Goal: Task Accomplishment & Management: Complete application form

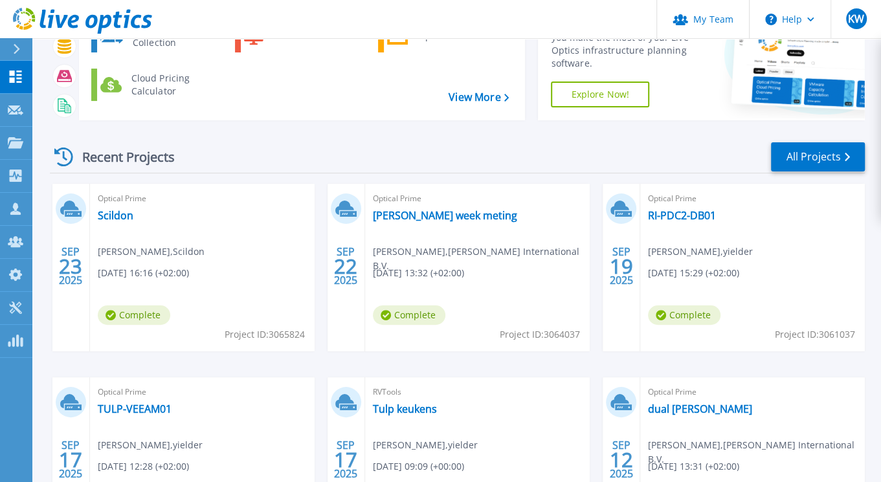
scroll to position [117, 0]
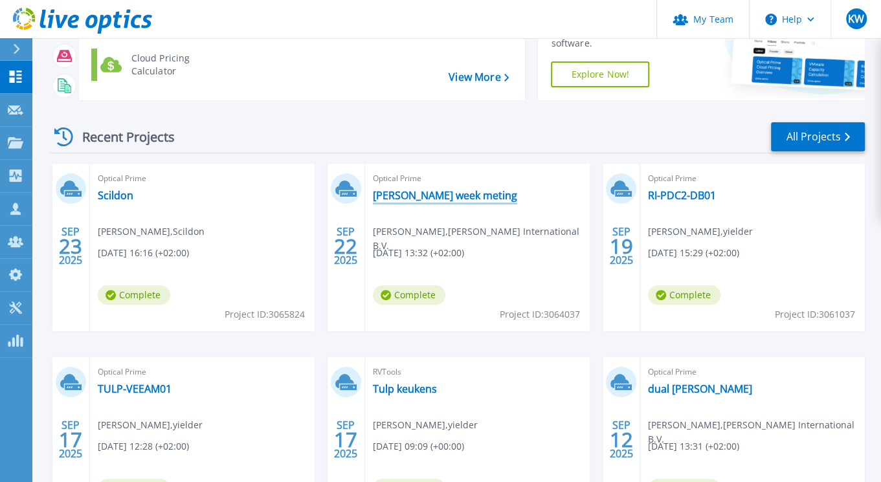
click at [426, 196] on link "[PERSON_NAME] week meting" at bounding box center [445, 195] width 144 height 13
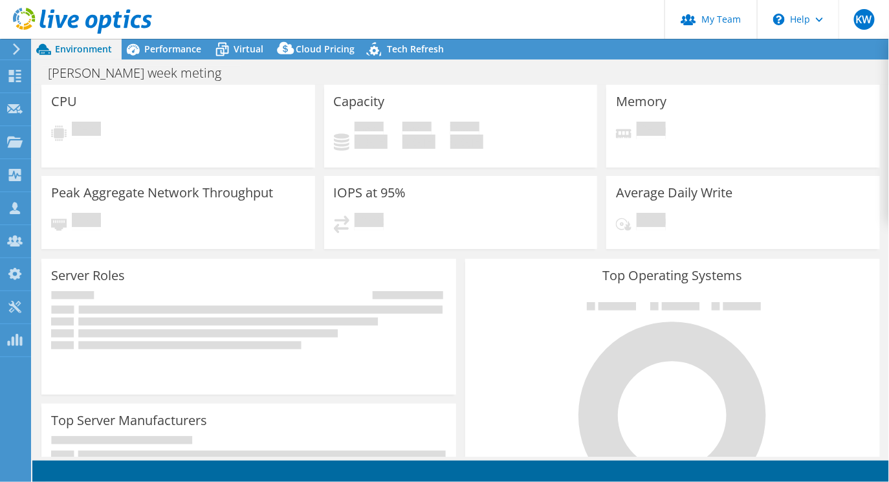
select select "EUFrankfurt"
select select "USD"
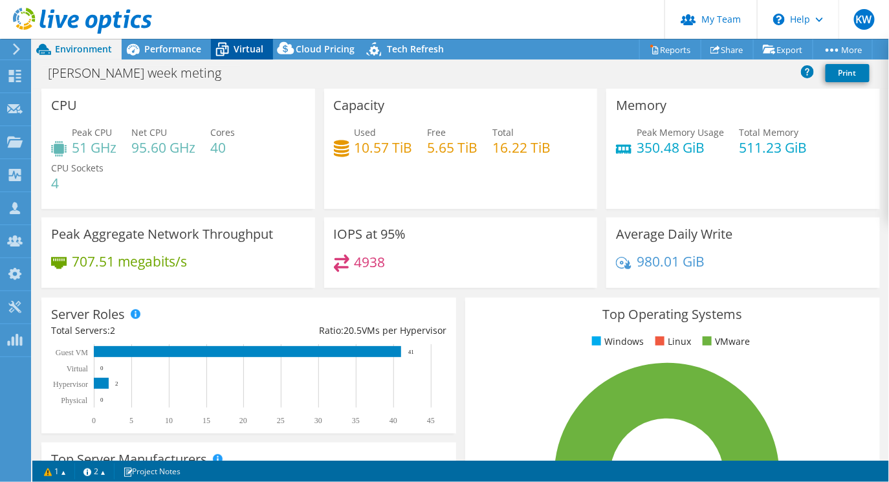
click at [252, 47] on span "Virtual" at bounding box center [249, 49] width 30 height 12
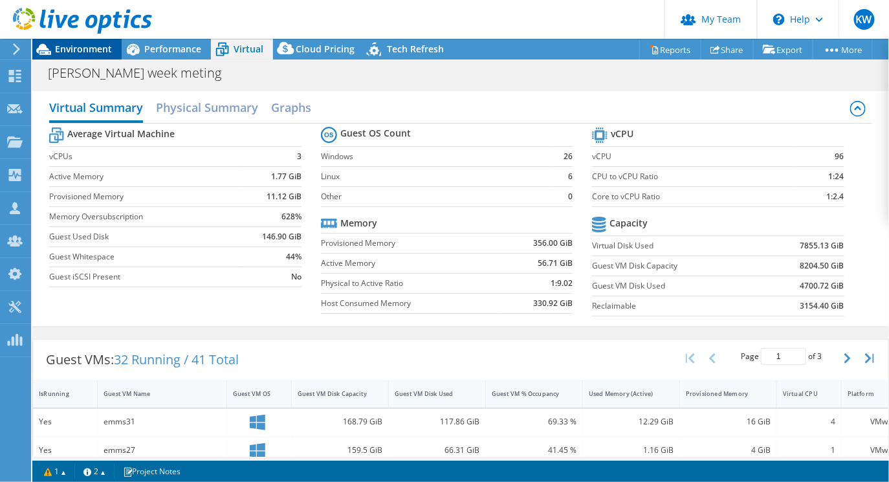
click at [81, 50] on span "Environment" at bounding box center [83, 49] width 57 height 12
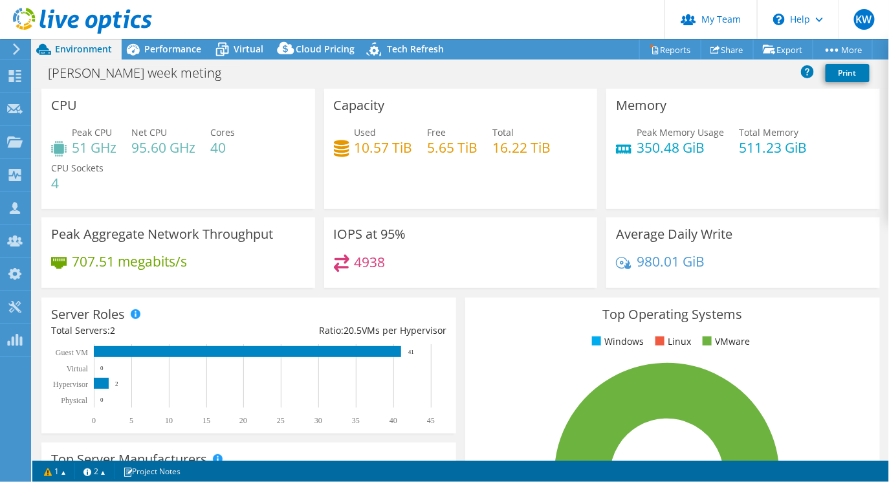
click at [14, 47] on icon at bounding box center [17, 49] width 10 height 12
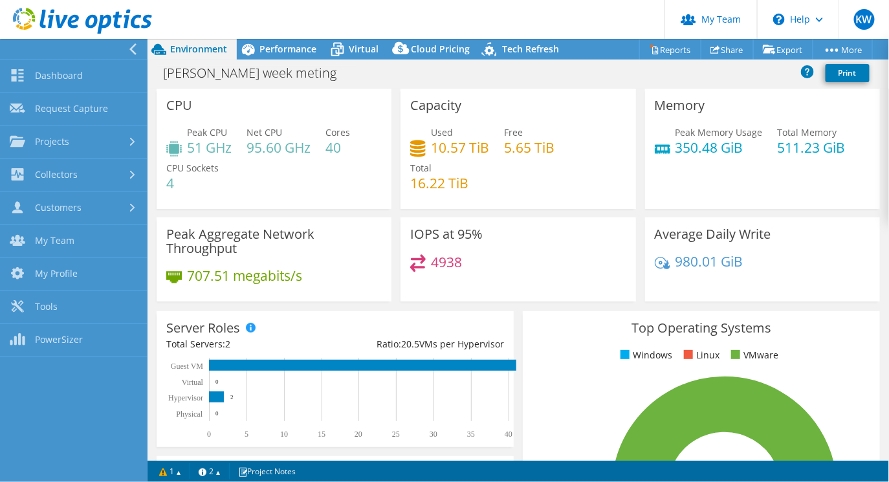
click at [129, 48] on icon at bounding box center [133, 49] width 10 height 12
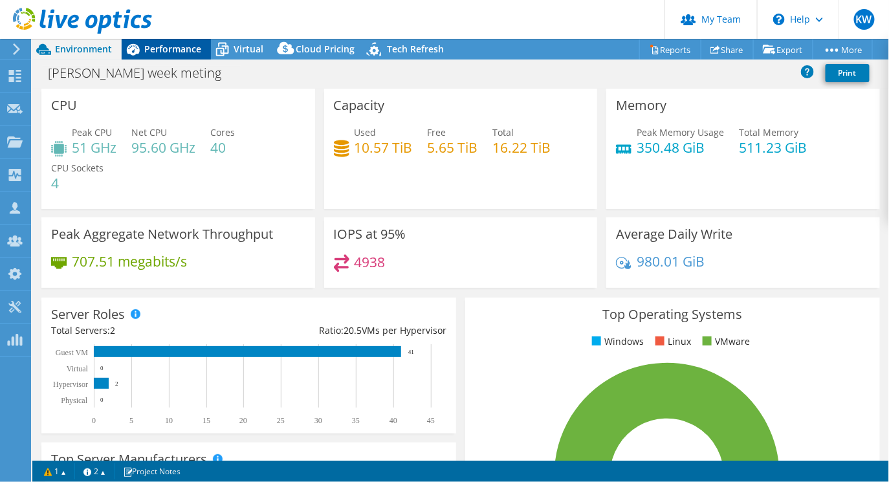
click at [164, 47] on span "Performance" at bounding box center [172, 49] width 57 height 12
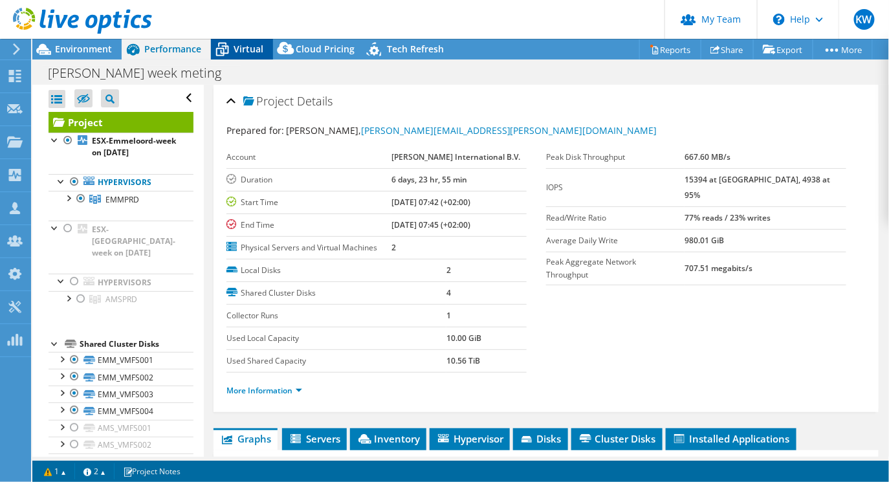
click at [249, 53] on span "Virtual" at bounding box center [249, 49] width 30 height 12
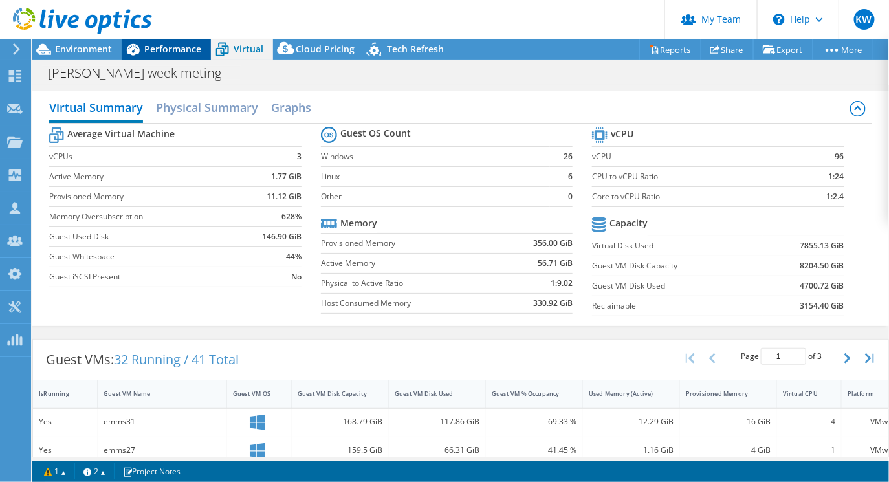
click at [161, 49] on span "Performance" at bounding box center [172, 49] width 57 height 12
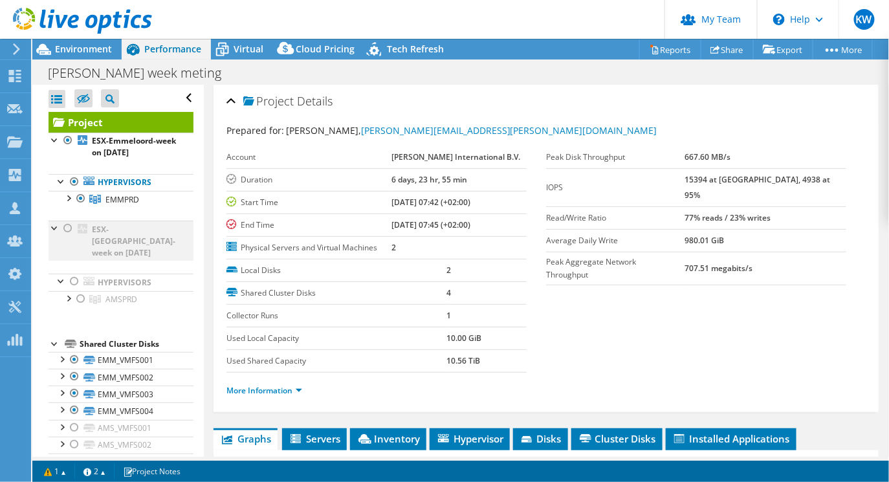
click at [65, 225] on div at bounding box center [67, 229] width 13 height 16
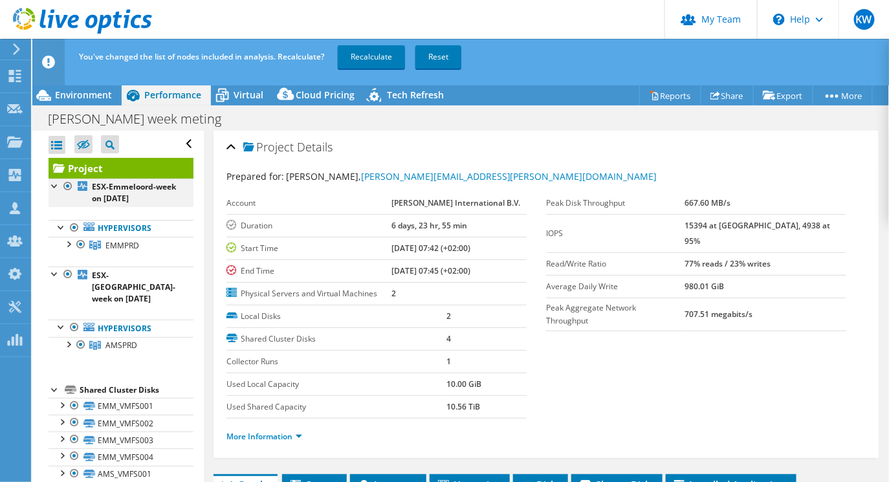
click at [65, 184] on div at bounding box center [67, 187] width 13 height 16
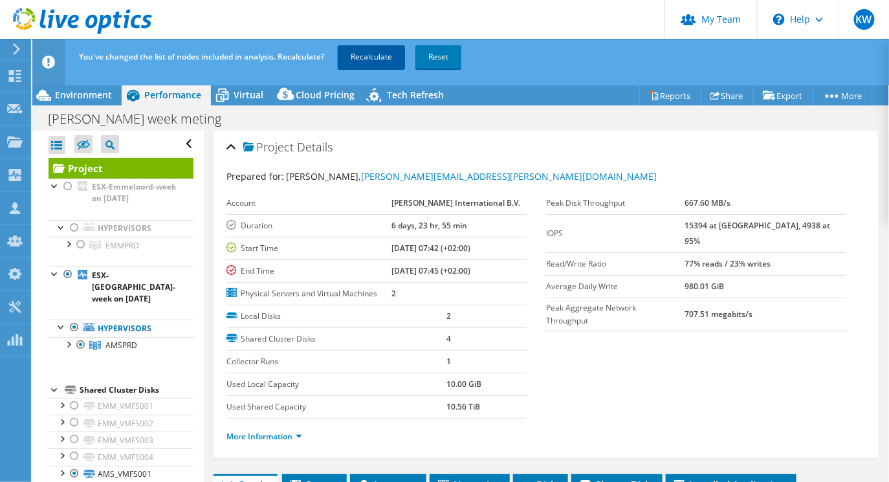
click at [373, 58] on link "Recalculate" at bounding box center [371, 56] width 67 height 23
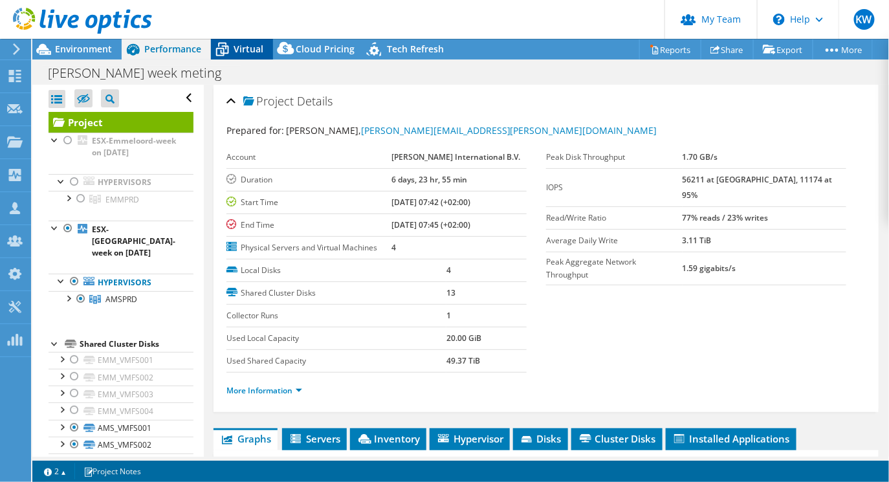
click at [247, 48] on span "Virtual" at bounding box center [249, 49] width 30 height 12
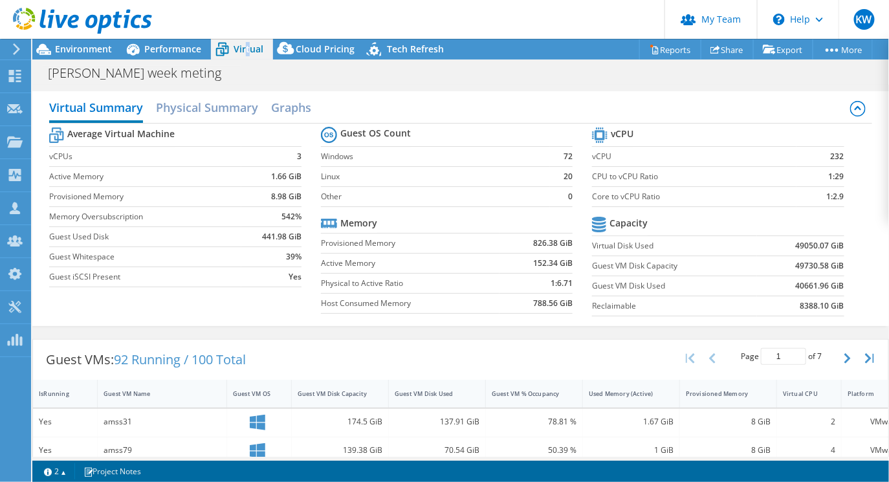
click at [245, 45] on span "Virtual" at bounding box center [249, 49] width 30 height 12
drag, startPoint x: 841, startPoint y: 152, endPoint x: 819, endPoint y: 155, distance: 21.5
click at [819, 155] on section "vCPU vCPU 232 CPU to vCPU Ratio 1:29 Core to vCPU Ratio 1:2.9 Capacity Virtual …" at bounding box center [727, 223] width 271 height 199
click at [680, 228] on tr "Capacity" at bounding box center [718, 225] width 252 height 23
click at [84, 52] on span "Environment" at bounding box center [83, 49] width 57 height 12
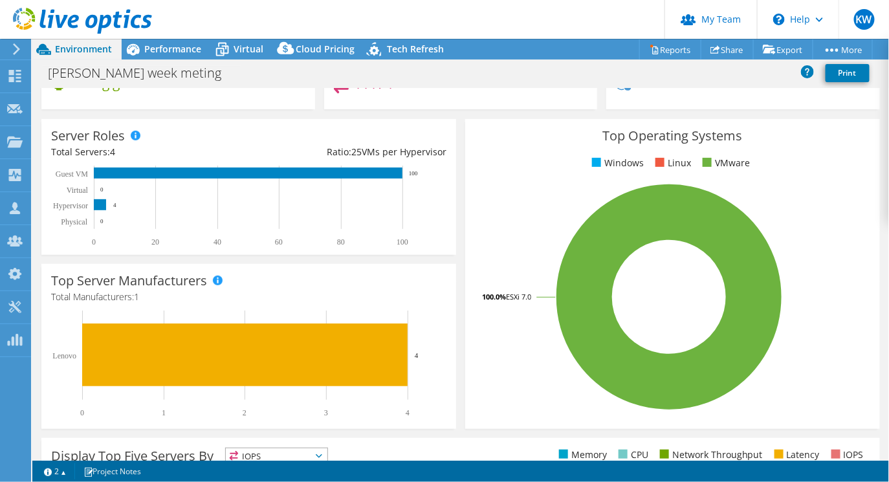
scroll to position [117, 0]
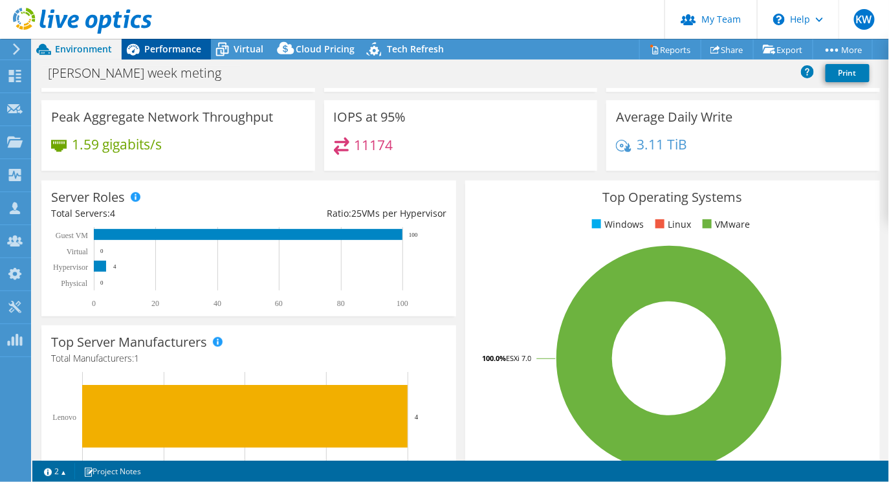
click at [172, 47] on span "Performance" at bounding box center [172, 49] width 57 height 12
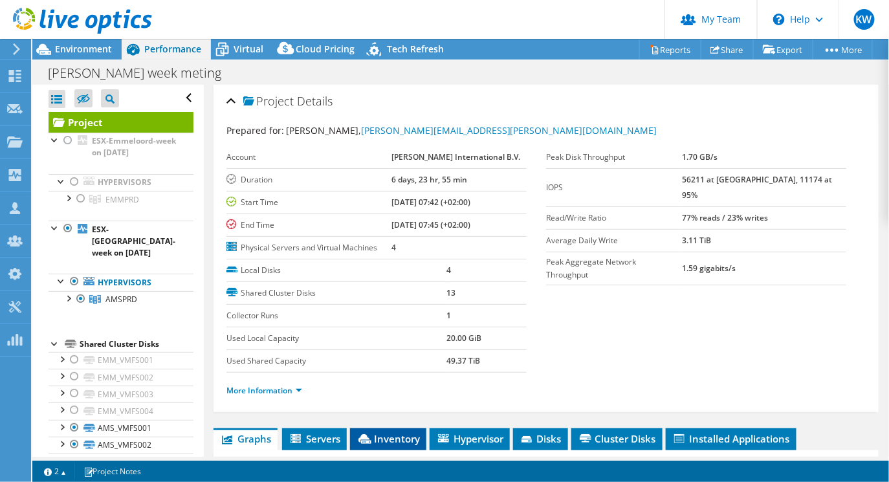
click at [411, 441] on span "Inventory" at bounding box center [388, 438] width 63 height 13
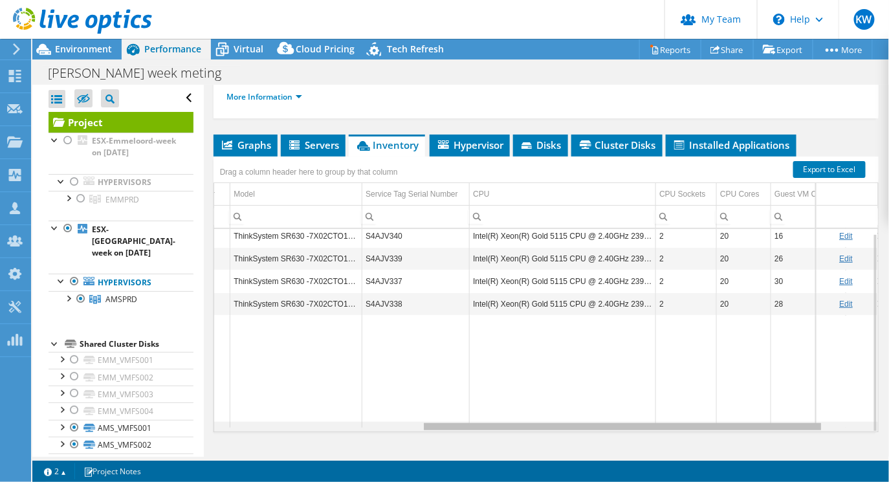
scroll to position [5, 344]
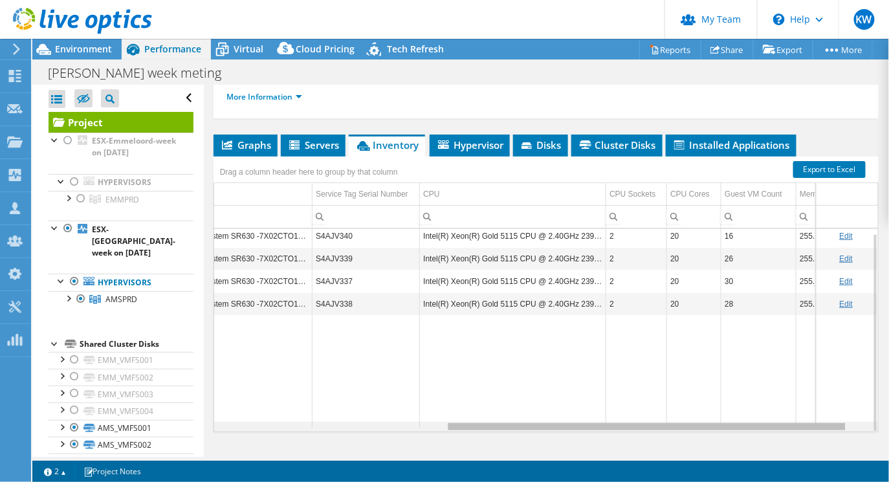
drag, startPoint x: 586, startPoint y: 422, endPoint x: 835, endPoint y: 368, distance: 254.9
click at [835, 368] on body "KW Partner Team Admin Kees Waldschmit Kees.Waldschmit@yielder.com yielder My Pr…" at bounding box center [444, 241] width 889 height 482
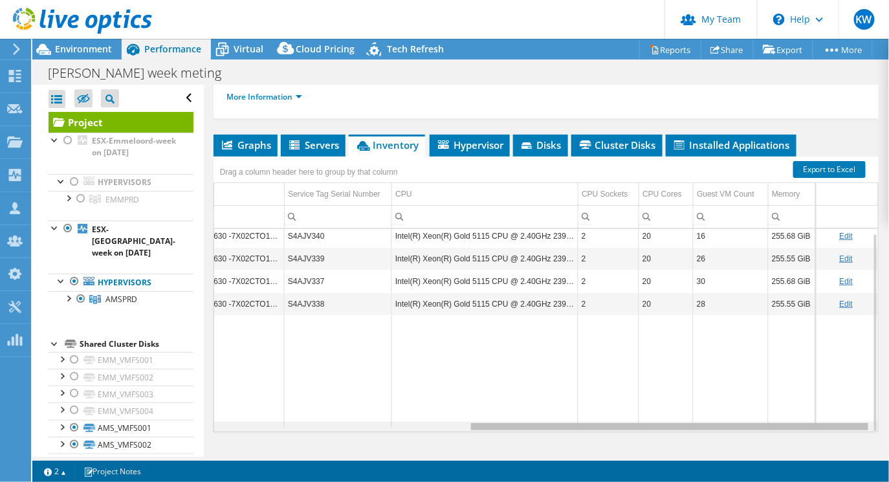
drag, startPoint x: 744, startPoint y: 422, endPoint x: 804, endPoint y: 419, distance: 60.2
click at [804, 419] on body "KW Partner Team Admin Kees Waldschmit Kees.Waldschmit@yielder.com yielder My Pr…" at bounding box center [444, 241] width 889 height 482
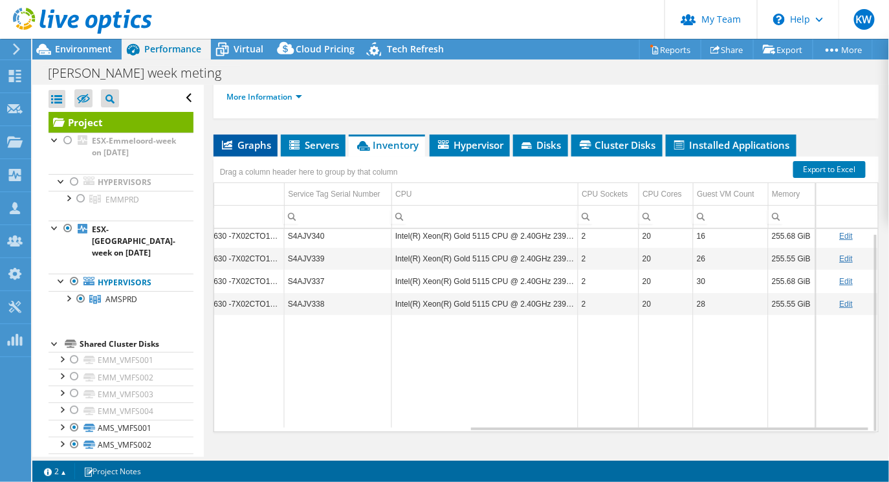
click at [262, 139] on span "Graphs" at bounding box center [245, 145] width 51 height 13
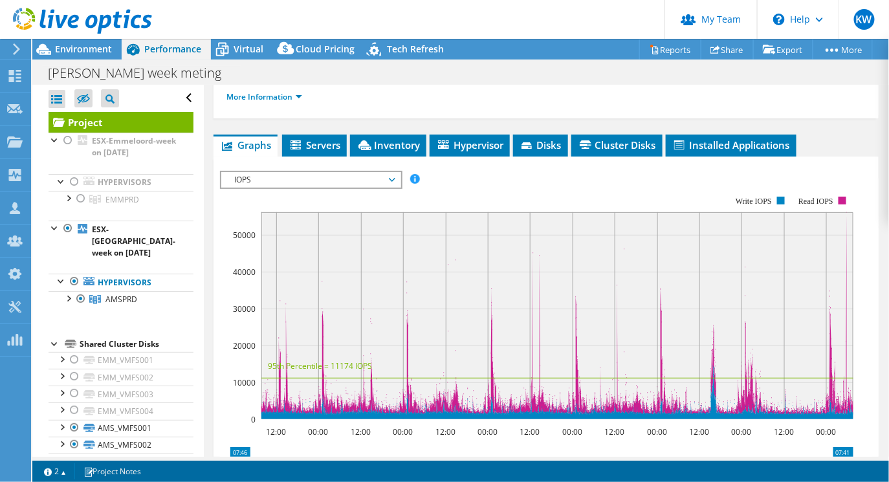
click at [273, 173] on span "IOPS" at bounding box center [311, 180] width 166 height 16
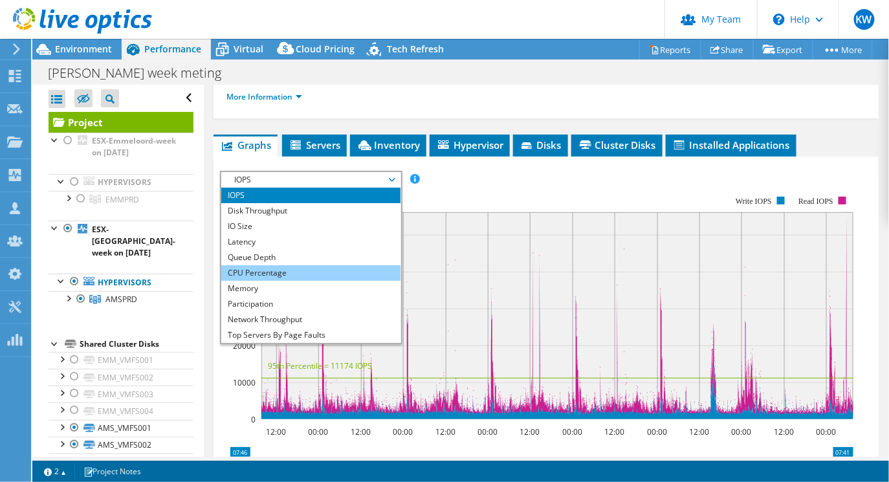
click at [262, 271] on li "CPU Percentage" at bounding box center [310, 273] width 179 height 16
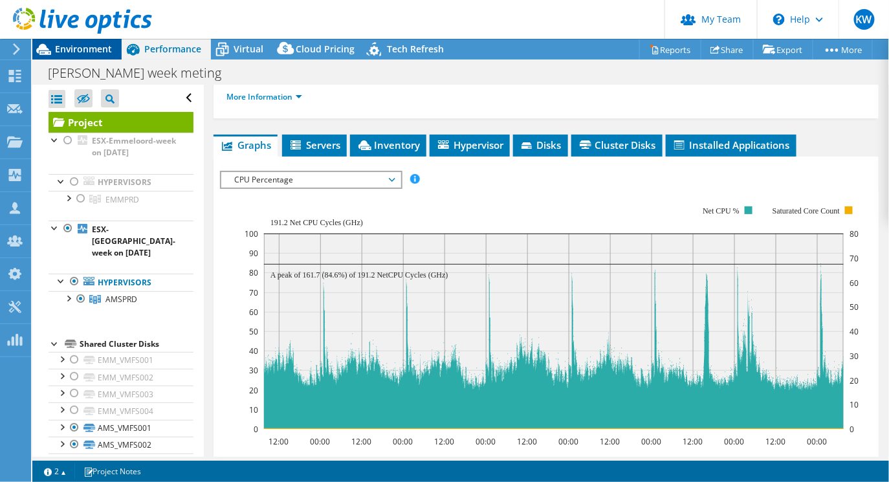
click at [78, 49] on span "Environment" at bounding box center [83, 49] width 57 height 12
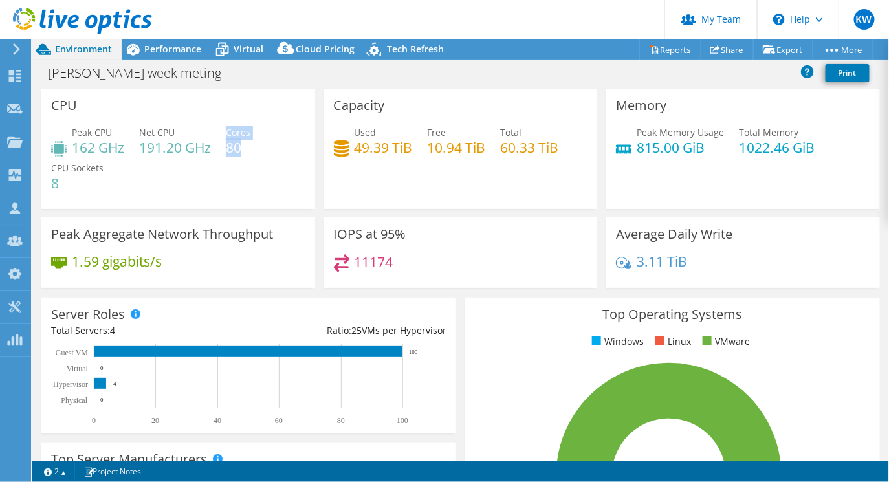
drag, startPoint x: 242, startPoint y: 146, endPoint x: 226, endPoint y: 145, distance: 16.2
click at [226, 145] on div "Peak CPU 162 GHz Net CPU 191.20 GHz Cores 80 CPU Sockets 8" at bounding box center [178, 165] width 254 height 78
drag, startPoint x: 226, startPoint y: 145, endPoint x: 232, endPoint y: 170, distance: 25.4
click at [232, 170] on div "Peak CPU 162 GHz Net CPU 191.20 GHz Cores 80 CPU Sockets 8" at bounding box center [178, 165] width 254 height 78
click at [163, 46] on span "Performance" at bounding box center [172, 49] width 57 height 12
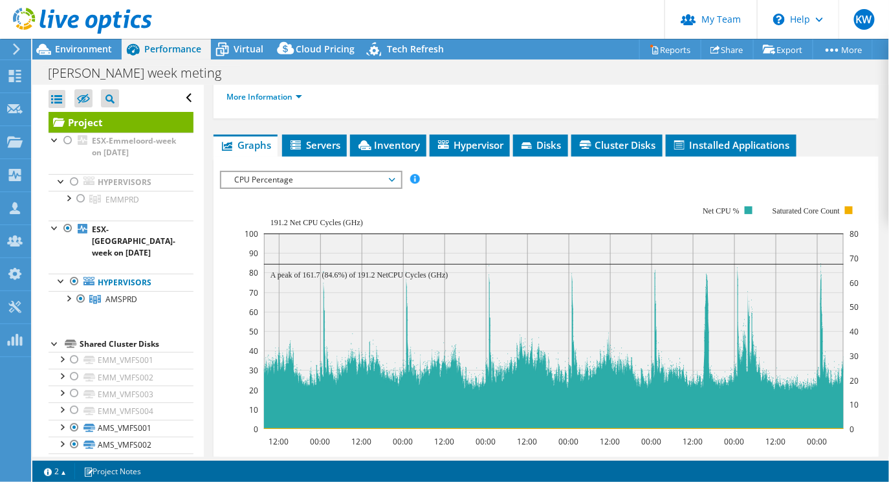
click at [267, 175] on span "CPU Percentage" at bounding box center [311, 180] width 166 height 16
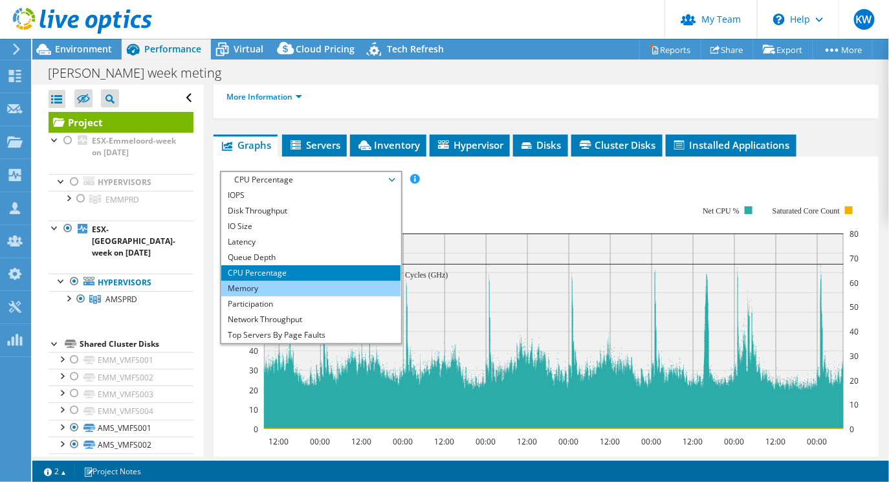
click at [271, 282] on li "Memory" at bounding box center [310, 289] width 179 height 16
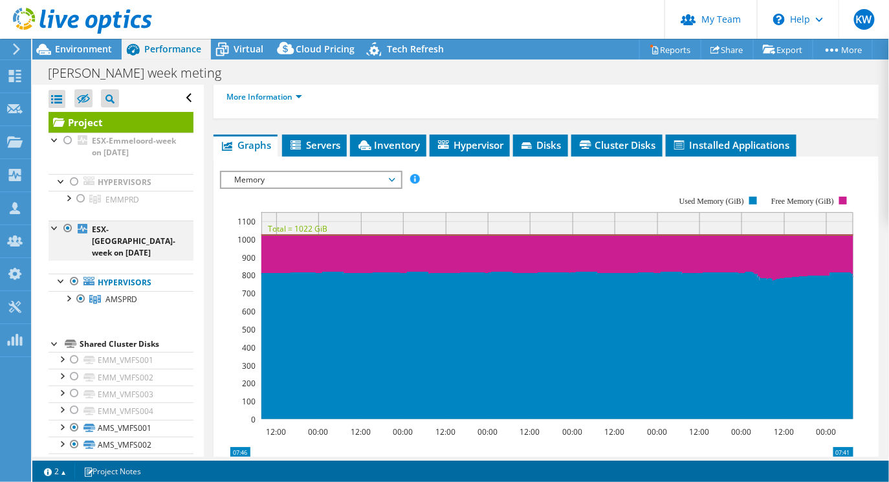
click at [68, 230] on div at bounding box center [67, 229] width 13 height 16
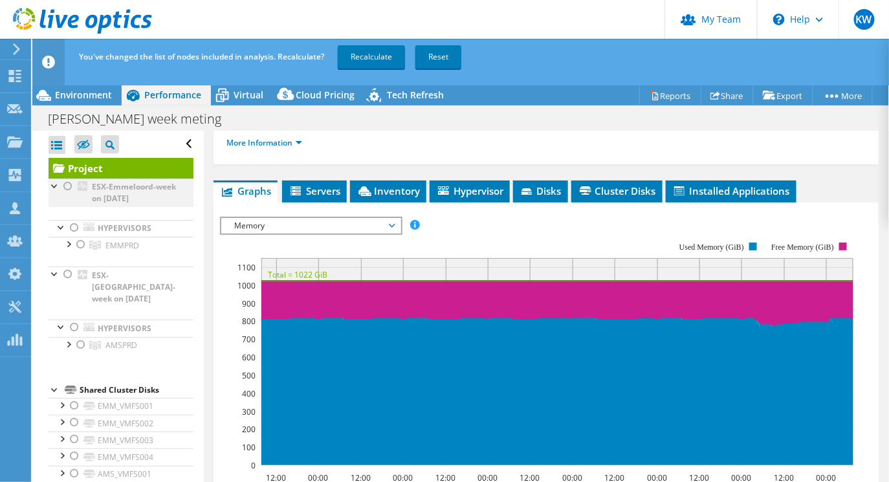
click at [68, 184] on div at bounding box center [67, 187] width 13 height 16
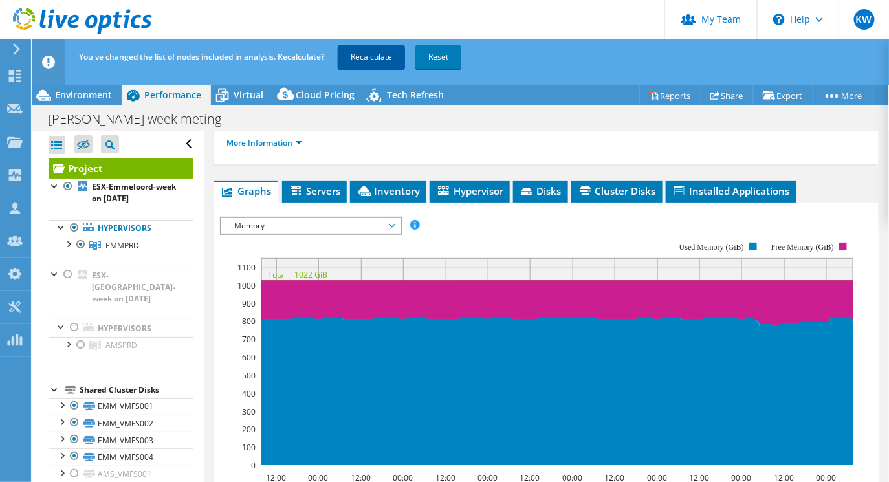
click at [380, 54] on link "Recalculate" at bounding box center [371, 56] width 67 height 23
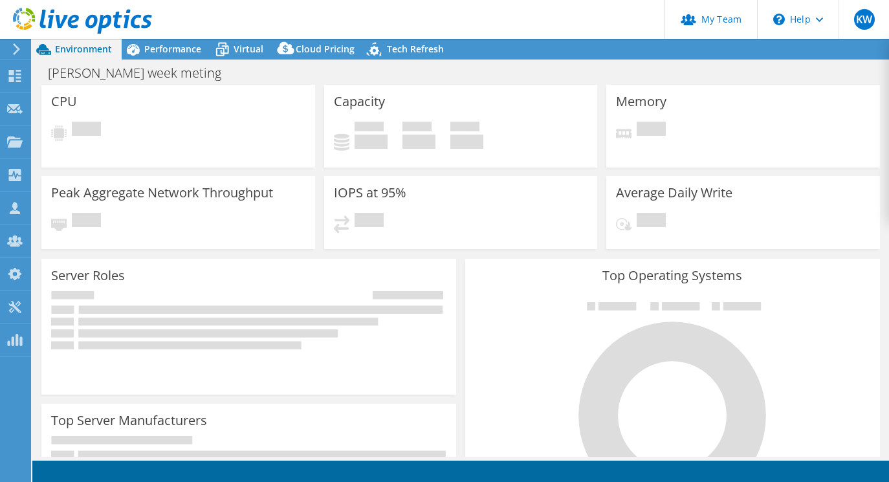
select select "EUFrankfurt"
select select "USD"
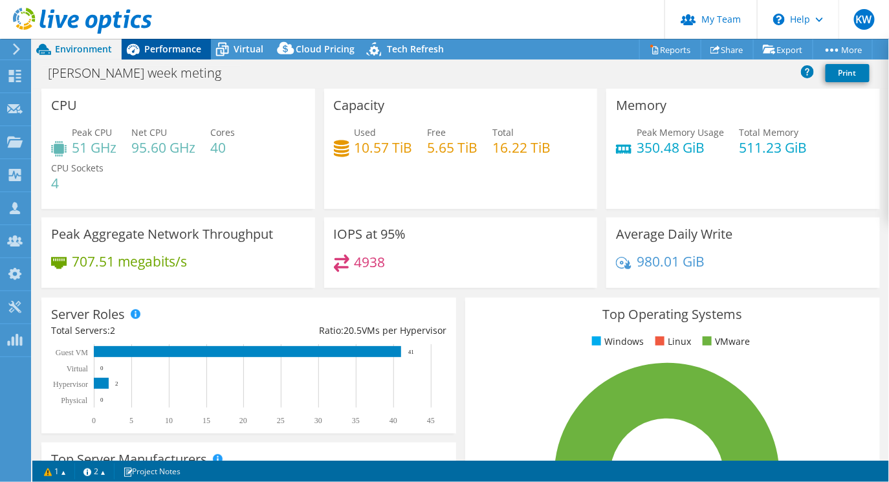
click at [151, 54] on span "Performance" at bounding box center [172, 49] width 57 height 12
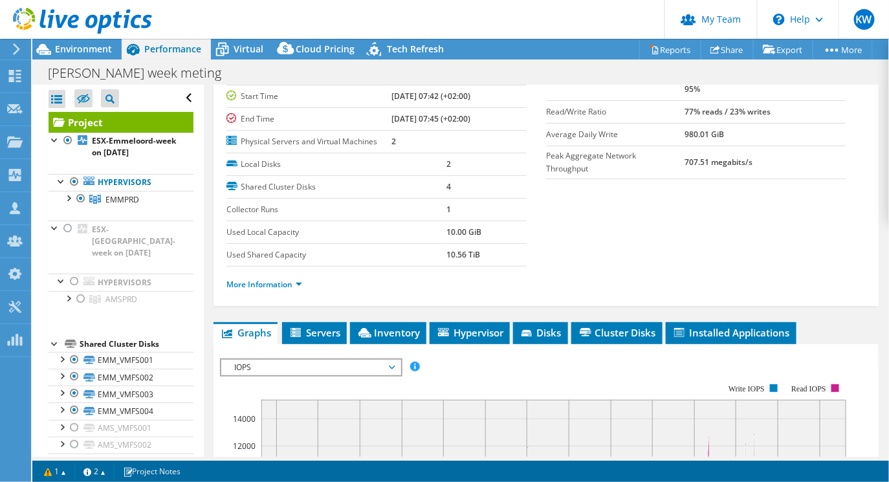
scroll to position [117, 0]
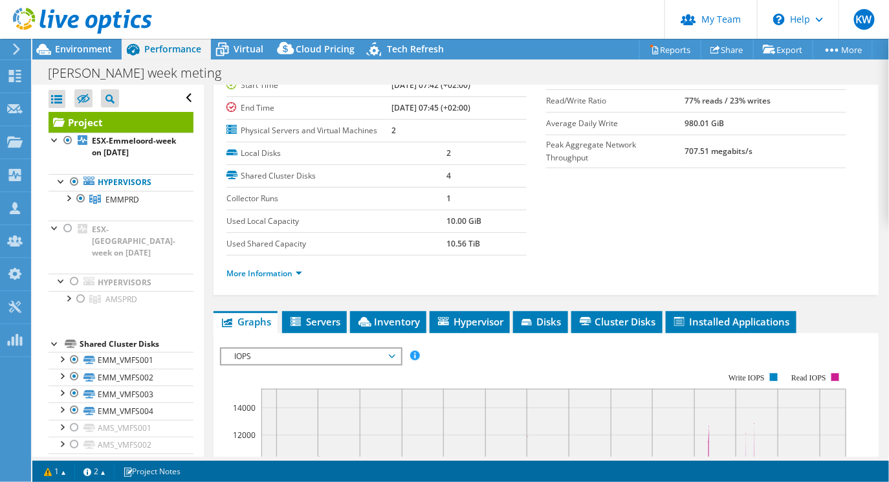
click at [322, 359] on span "IOPS" at bounding box center [311, 357] width 166 height 16
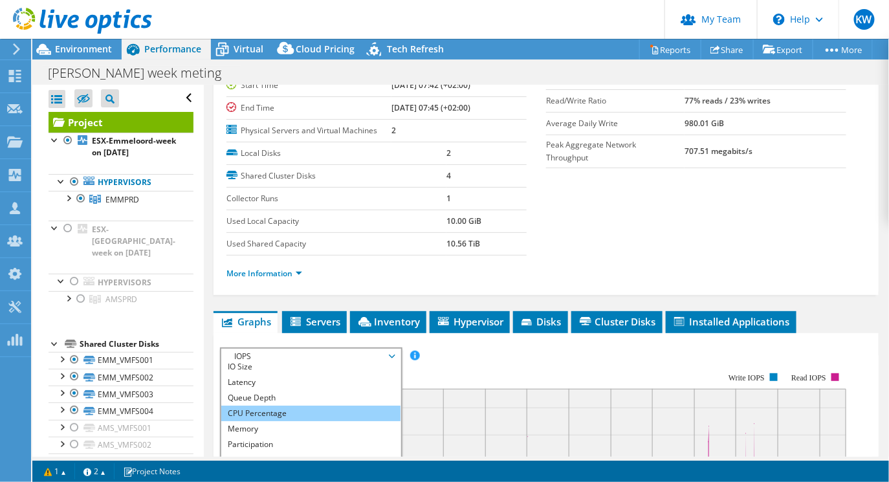
scroll to position [47, 0]
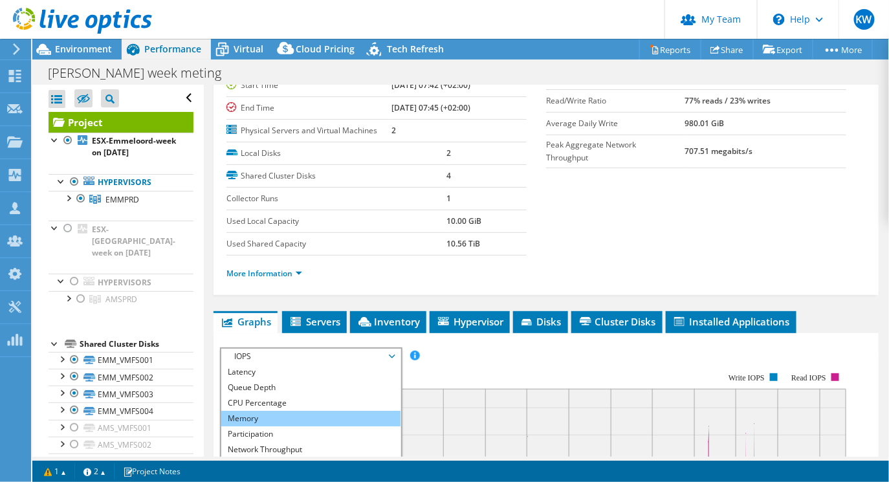
click at [294, 415] on li "Memory" at bounding box center [310, 419] width 179 height 16
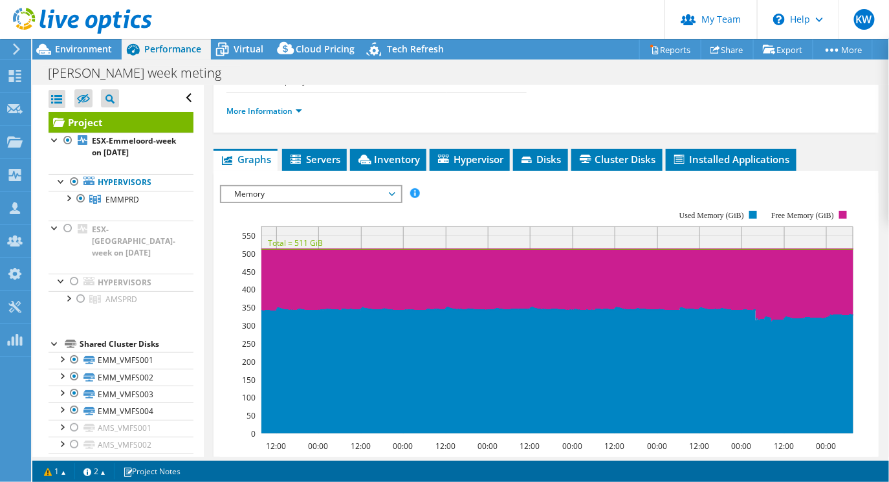
scroll to position [294, 0]
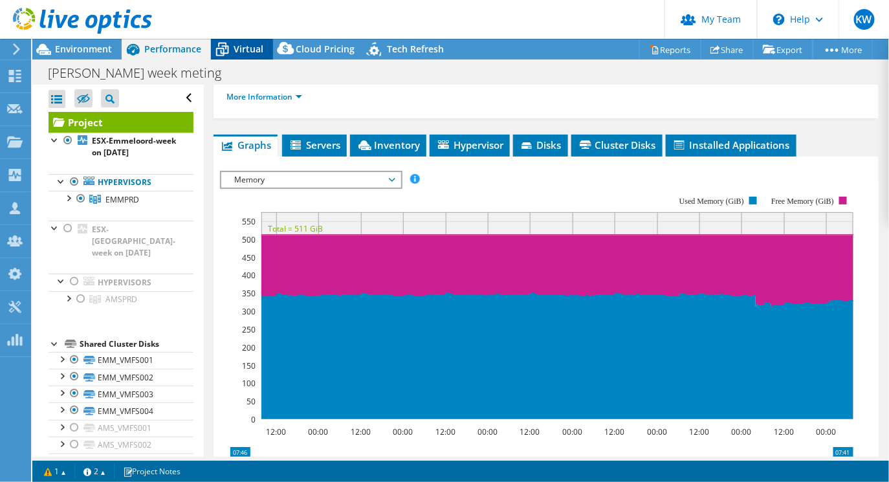
click at [251, 45] on span "Virtual" at bounding box center [249, 49] width 30 height 12
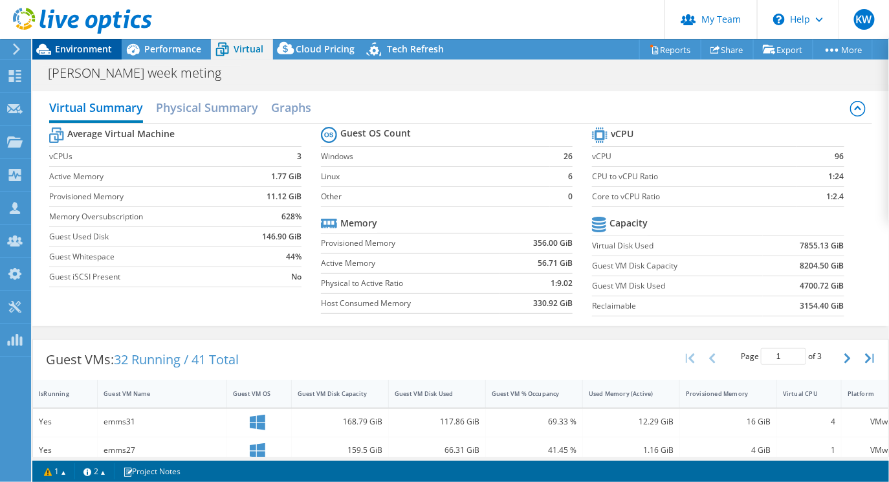
click at [69, 44] on span "Environment" at bounding box center [83, 49] width 57 height 12
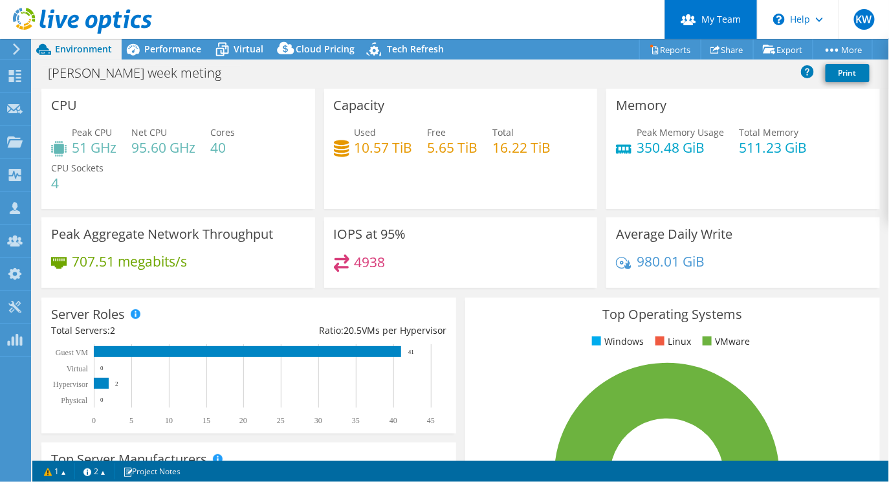
click at [704, 20] on link "My Team" at bounding box center [711, 19] width 93 height 39
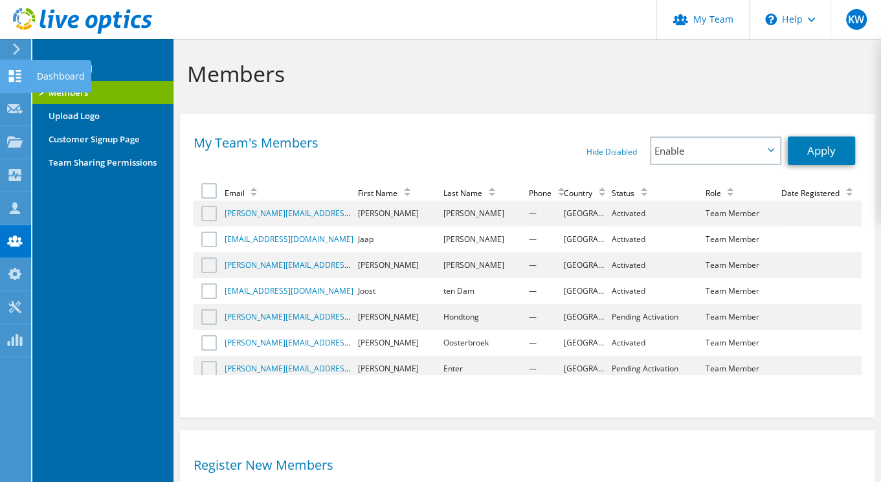
click at [10, 74] on use at bounding box center [15, 76] width 12 height 12
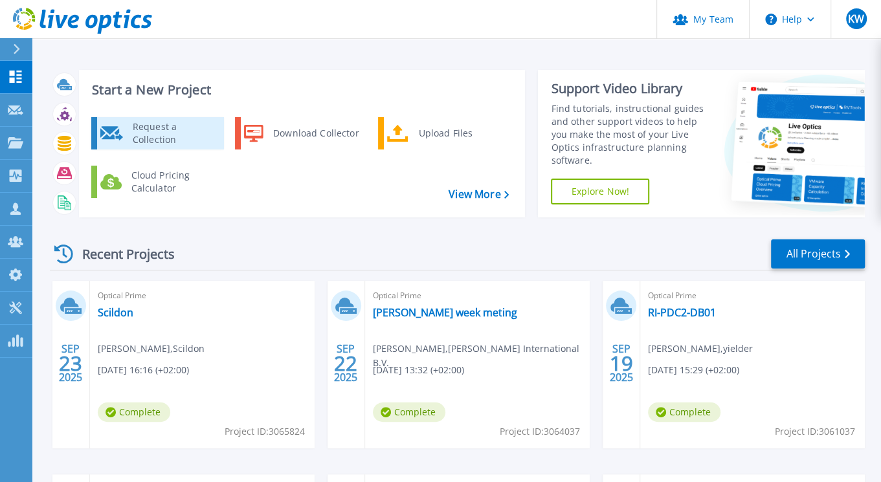
click at [172, 134] on div "Request a Collection" at bounding box center [173, 133] width 94 height 26
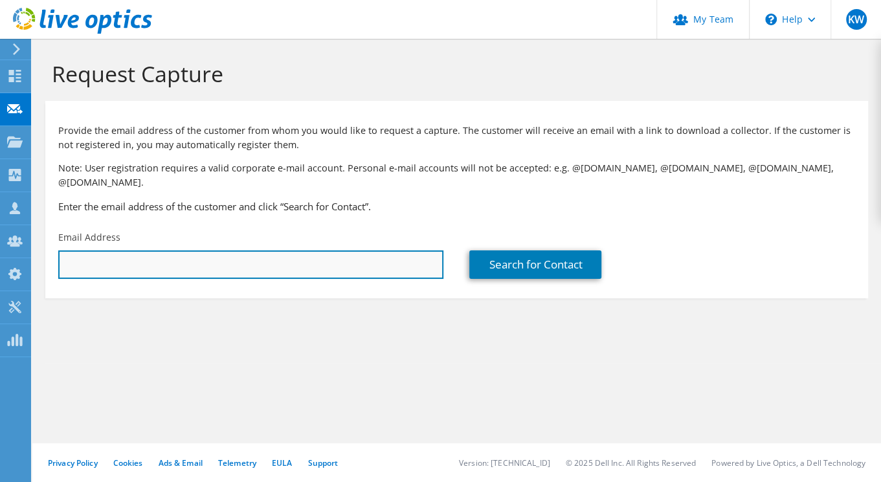
click at [290, 251] on input "text" at bounding box center [250, 264] width 385 height 28
click at [113, 255] on input "text" at bounding box center [250, 264] width 385 height 28
paste input "rick.hondtong@yielder.com"
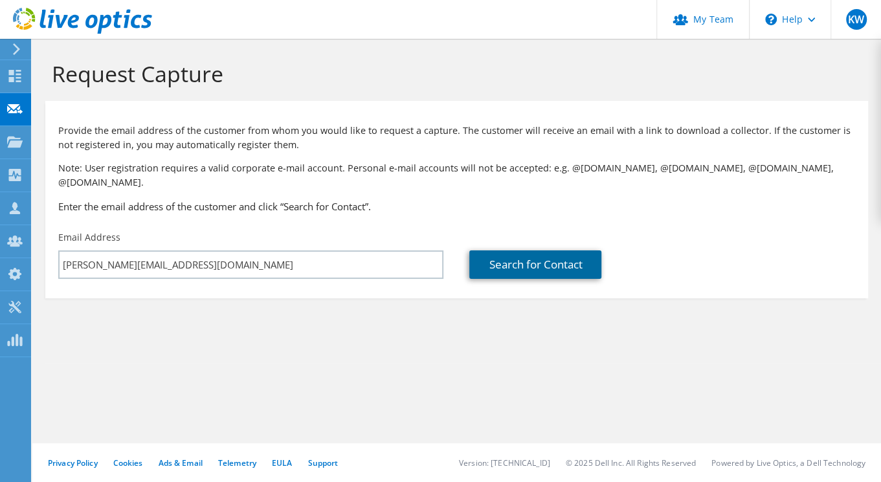
click at [537, 250] on link "Search for Contact" at bounding box center [535, 264] width 132 height 28
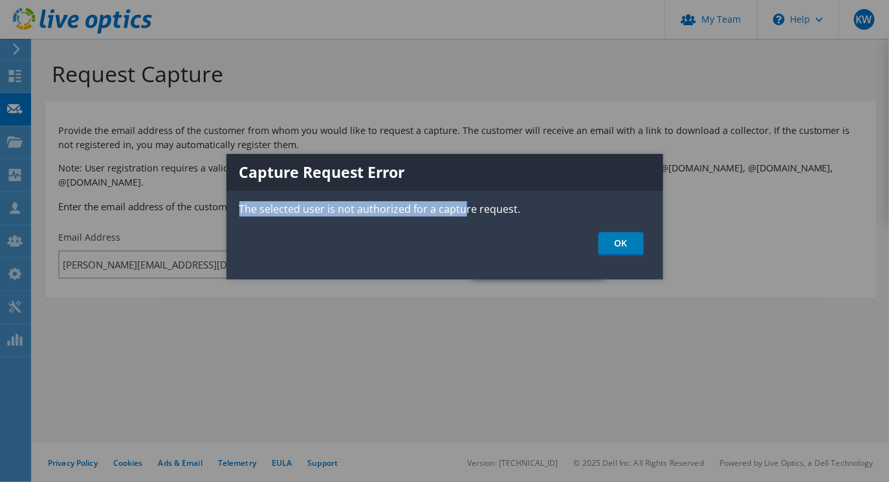
drag, startPoint x: 463, startPoint y: 176, endPoint x: 464, endPoint y: 214, distance: 38.2
click at [464, 214] on div "Capture Request Error The selected user is not authorized for a capture request…" at bounding box center [445, 217] width 437 height 126
click at [618, 243] on link "OK" at bounding box center [621, 244] width 45 height 24
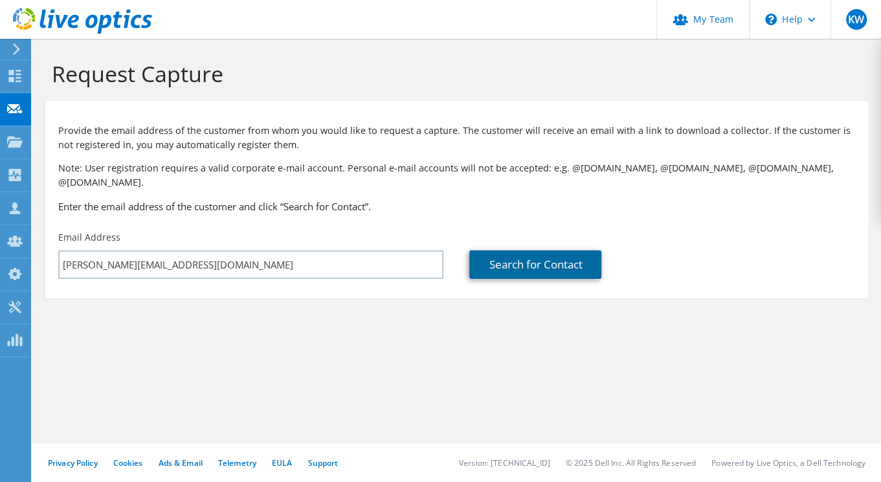
click at [514, 254] on link "Search for Contact" at bounding box center [535, 264] width 132 height 28
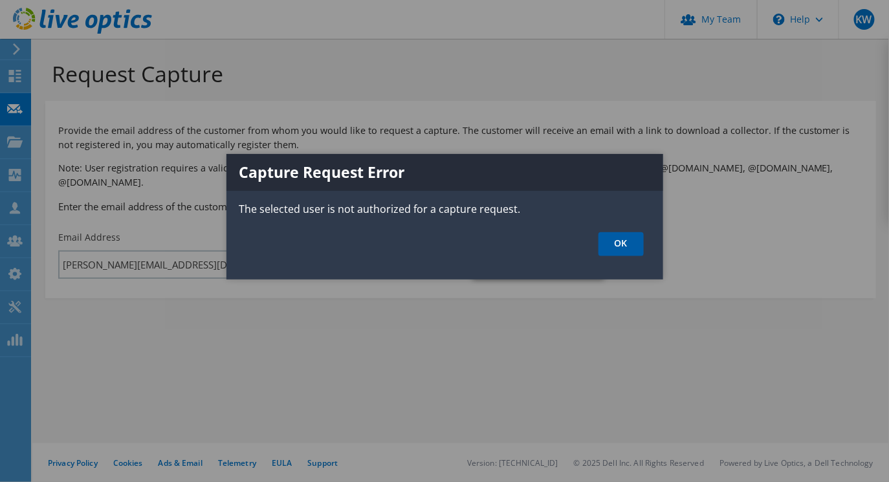
click at [619, 245] on link "OK" at bounding box center [621, 244] width 45 height 24
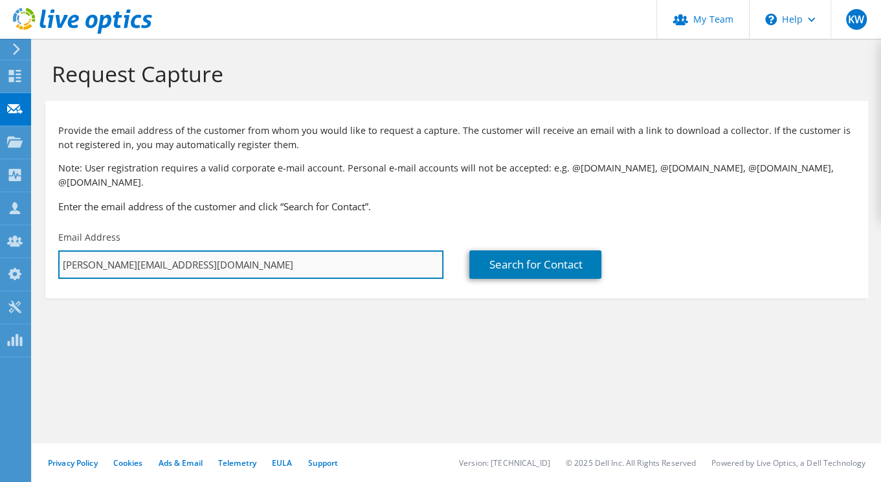
click at [192, 250] on input "rick.hondtong@yielder.com" at bounding box center [250, 264] width 385 height 28
click at [78, 251] on input "rick.hondtong@extravar.nl" at bounding box center [250, 264] width 385 height 28
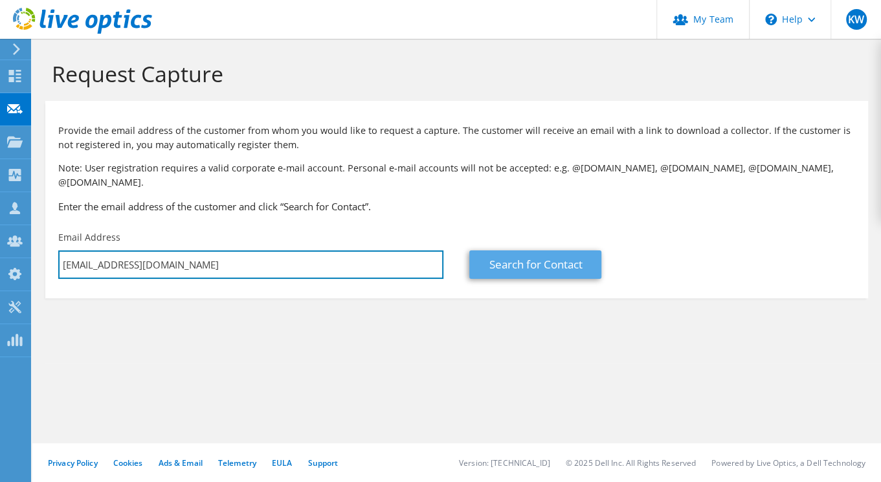
type input "r.hondtong@extravar.nl"
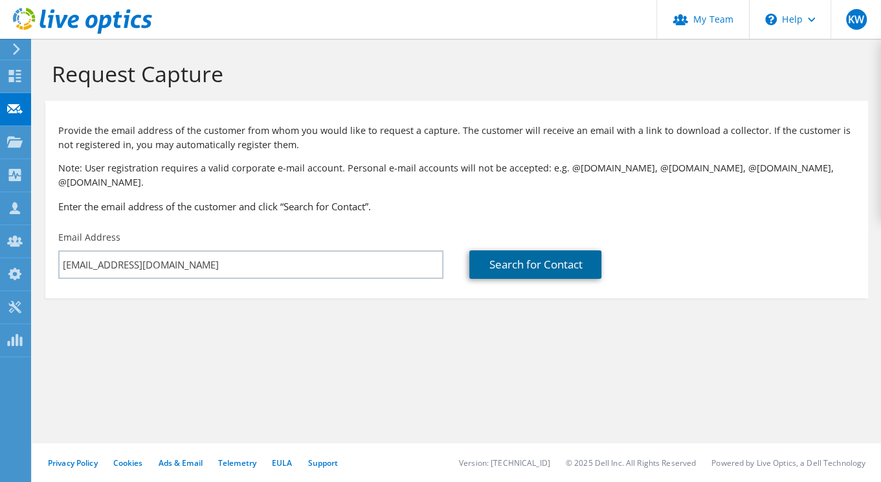
click at [502, 255] on link "Search for Contact" at bounding box center [535, 264] width 132 height 28
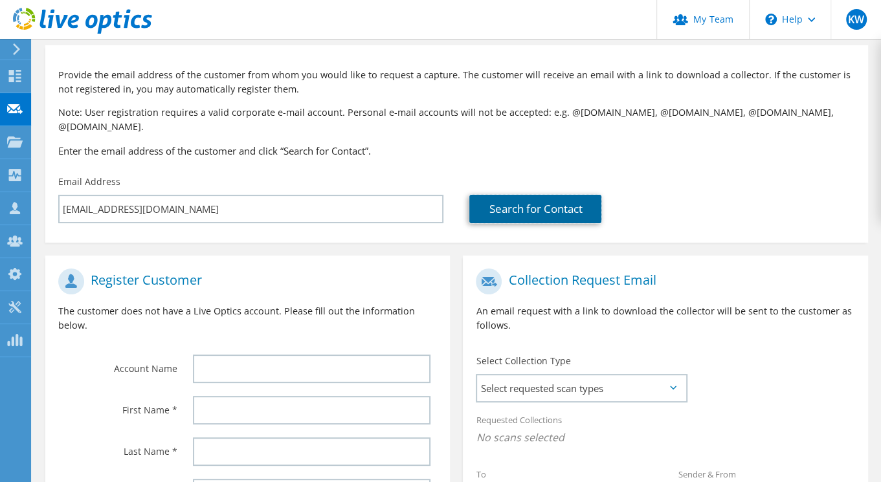
scroll to position [117, 0]
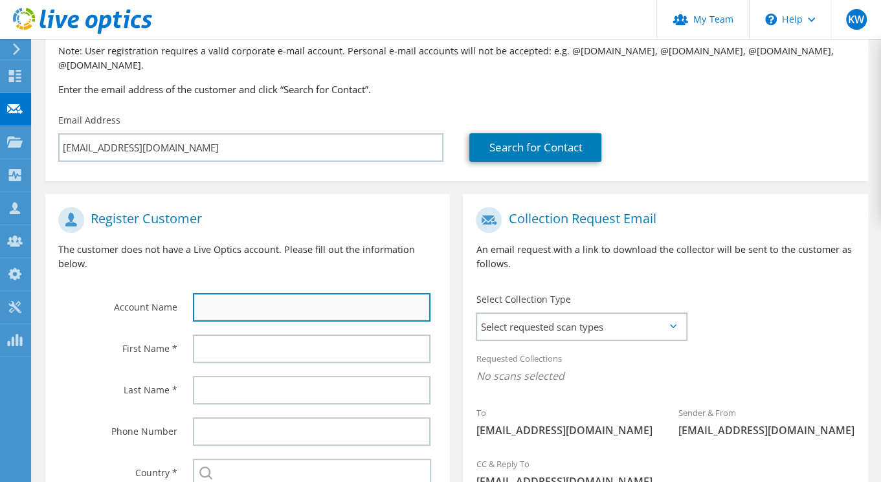
click at [231, 293] on input "text" at bounding box center [312, 307] width 238 height 28
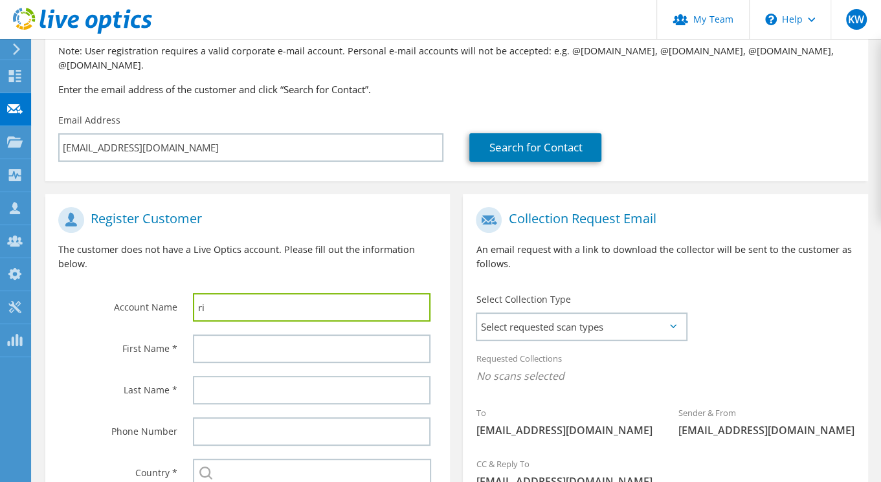
type input "r"
type input "extravar"
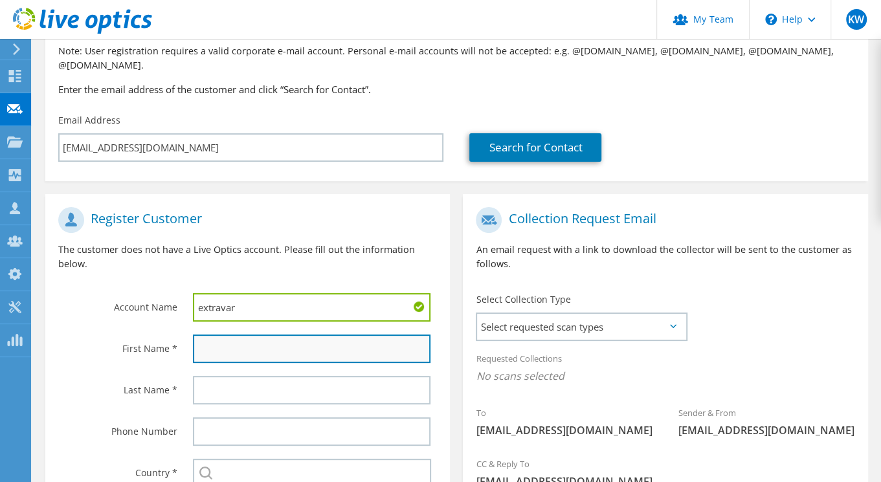
click at [276, 343] on input "text" at bounding box center [312, 349] width 238 height 28
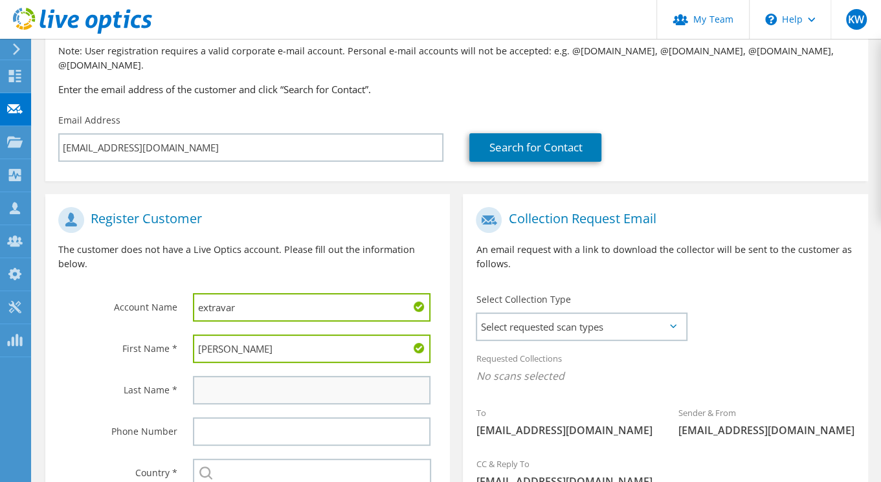
type input "rick"
click at [205, 379] on input "text" at bounding box center [312, 390] width 238 height 28
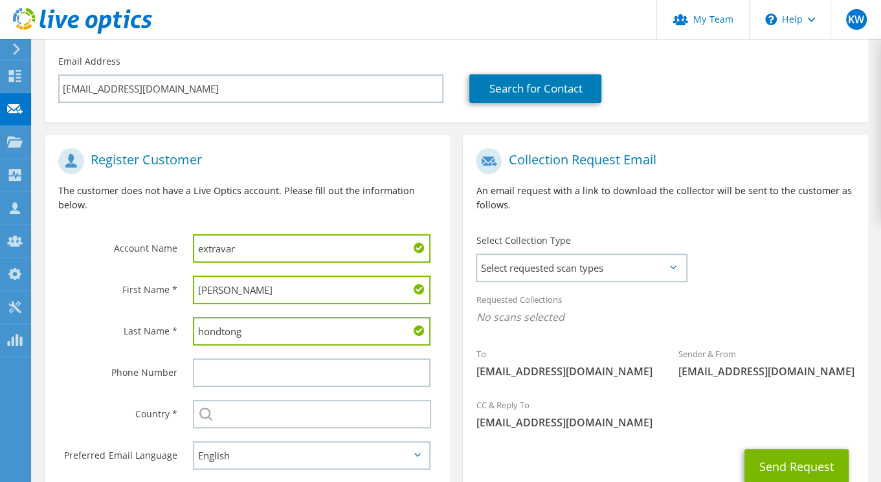
scroll to position [235, 0]
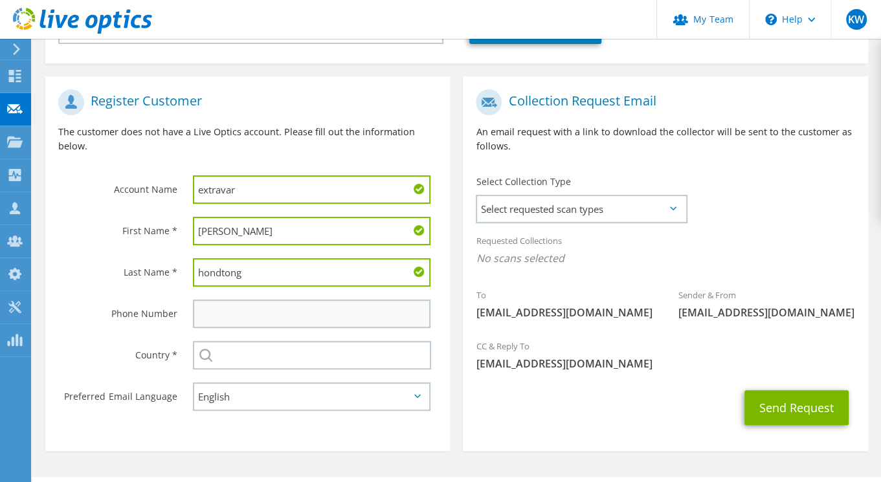
type input "hondtong"
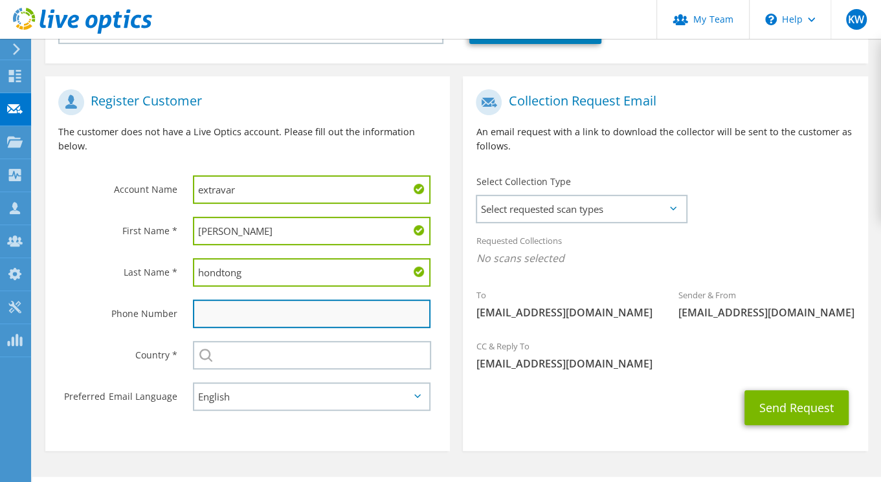
click at [242, 300] on input "text" at bounding box center [312, 314] width 238 height 28
click at [250, 300] on input "text" at bounding box center [312, 314] width 238 height 28
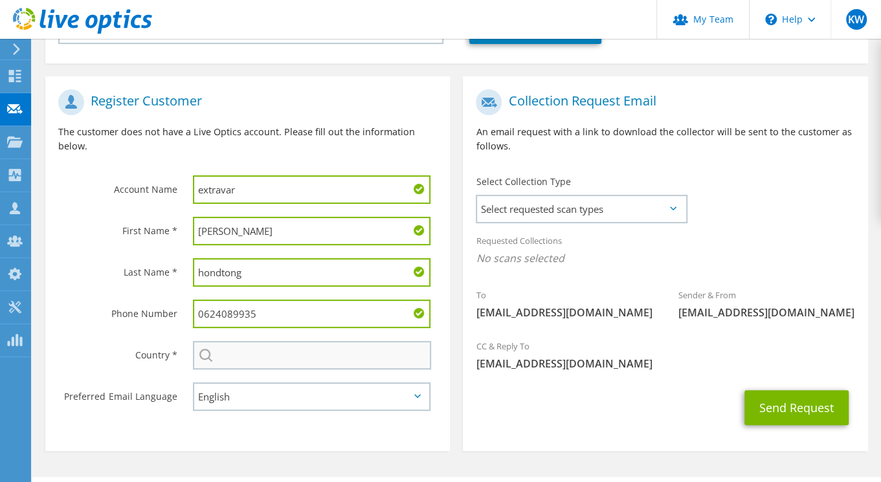
type input "0624089935"
click at [262, 348] on input "text" at bounding box center [312, 355] width 238 height 28
type input "Nederland"
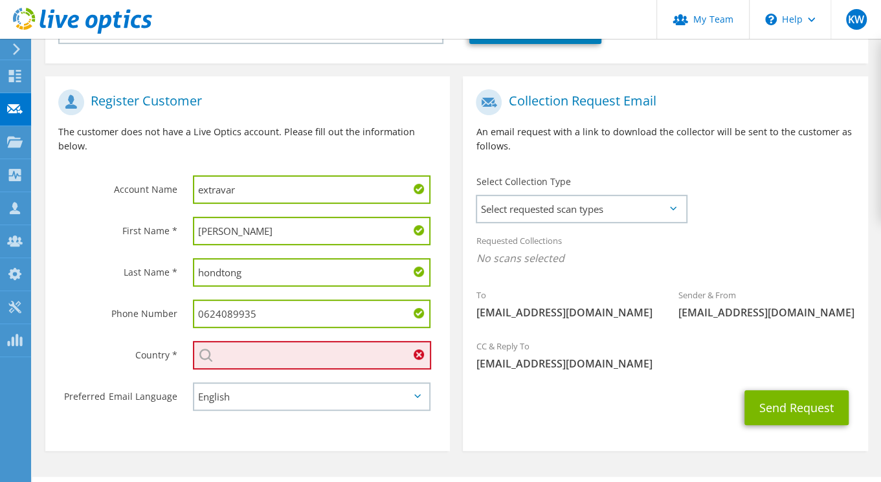
click at [252, 341] on input "text" at bounding box center [312, 355] width 238 height 28
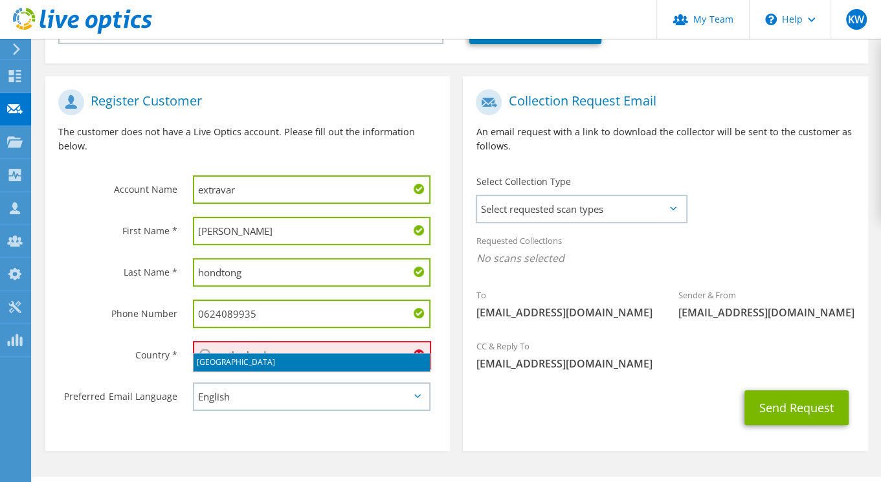
click at [296, 362] on li "Netherlands" at bounding box center [312, 362] width 236 height 18
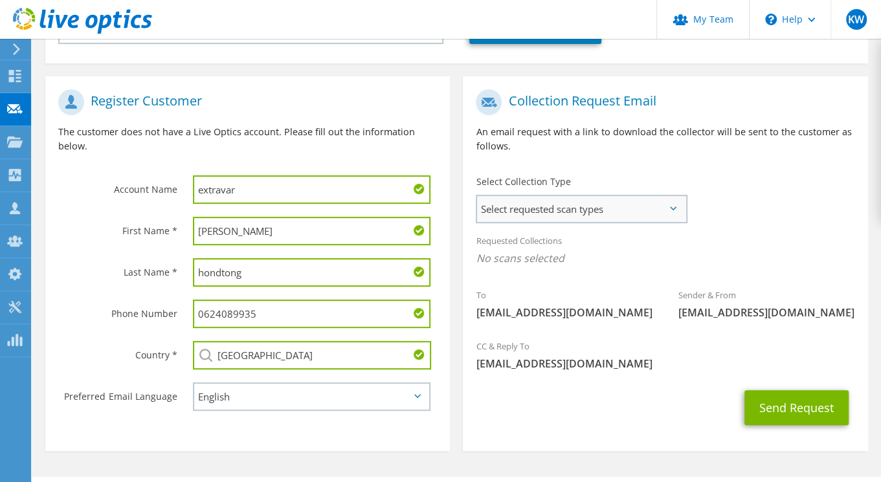
type input "Netherlands"
click at [632, 204] on span "Select requested scan types" at bounding box center [581, 209] width 208 height 26
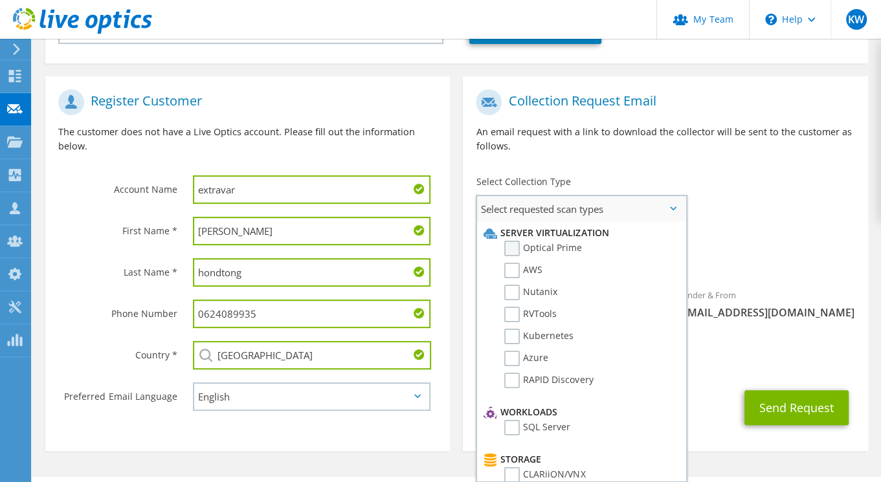
click at [547, 241] on label "Optical Prime" at bounding box center [543, 249] width 78 height 16
drag, startPoint x: 546, startPoint y: 230, endPoint x: 507, endPoint y: 236, distance: 39.2
click at [507, 241] on label "Optical Prime" at bounding box center [543, 249] width 78 height 16
click at [0, 0] on input "Optical Prime" at bounding box center [0, 0] width 0 height 0
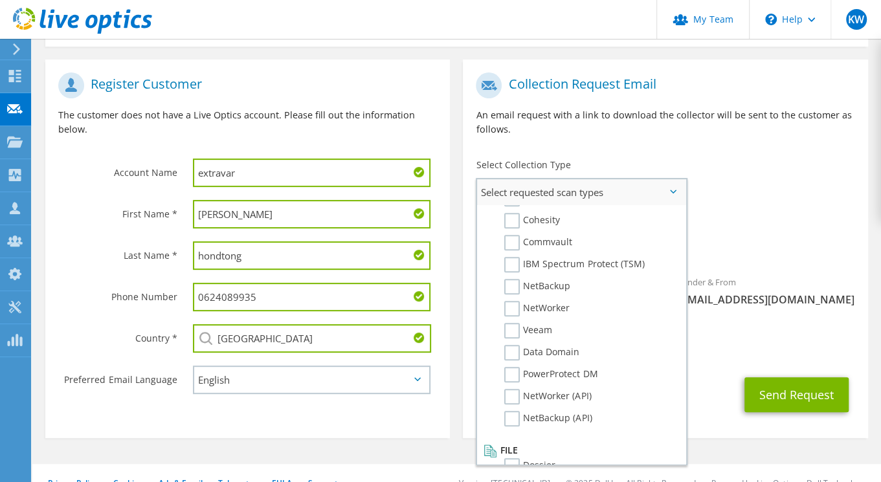
scroll to position [259, 0]
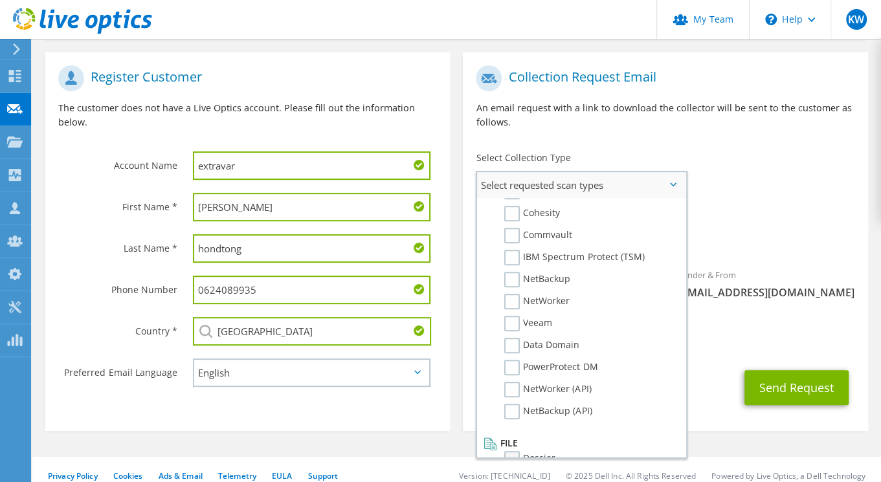
click at [509, 451] on label "Dossier" at bounding box center [529, 459] width 51 height 16
click at [0, 0] on input "Dossier" at bounding box center [0, 0] width 0 height 0
click at [793, 372] on button "Send Request" at bounding box center [796, 387] width 104 height 35
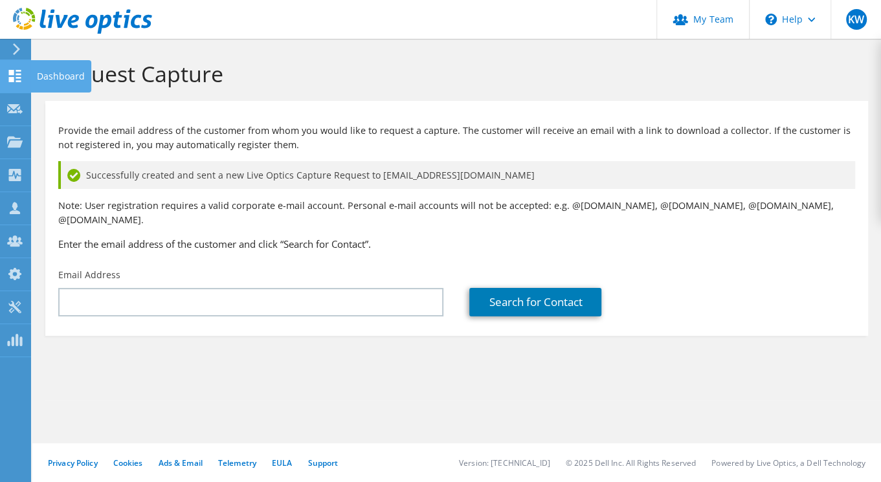
click at [13, 76] on icon at bounding box center [15, 76] width 16 height 12
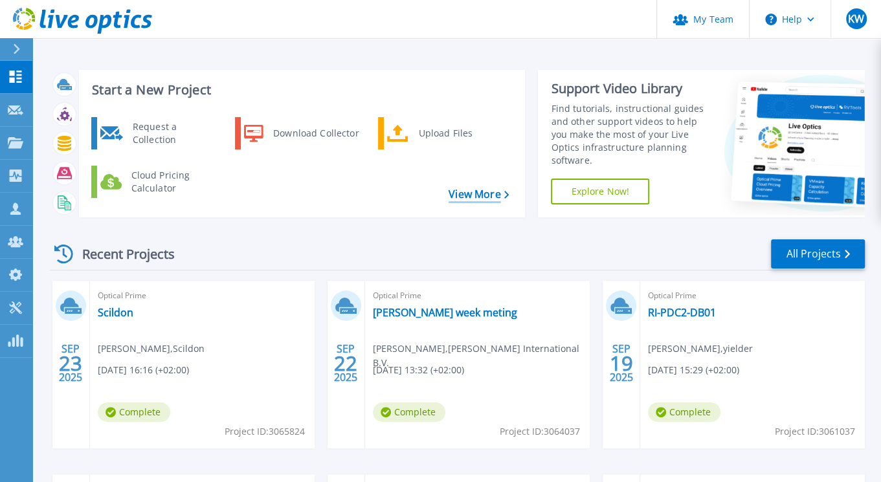
click at [467, 194] on link "View More" at bounding box center [479, 194] width 60 height 12
